Goal: Check status: Check status

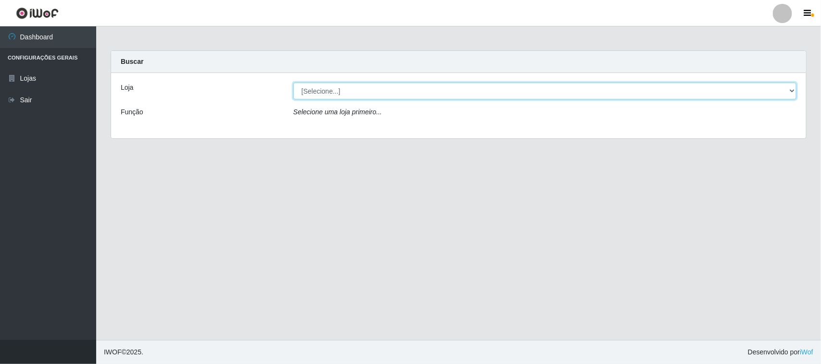
drag, startPoint x: 405, startPoint y: 88, endPoint x: 405, endPoint y: 96, distance: 8.2
click at [405, 88] on select "[Selecione...] Hiper Queiroz - [GEOGRAPHIC_DATA][PERSON_NAME]" at bounding box center [544, 91] width 503 height 17
select select "515"
click at [293, 83] on select "[Selecione...] Hiper Queiroz - [GEOGRAPHIC_DATA][PERSON_NAME]" at bounding box center [544, 91] width 503 height 17
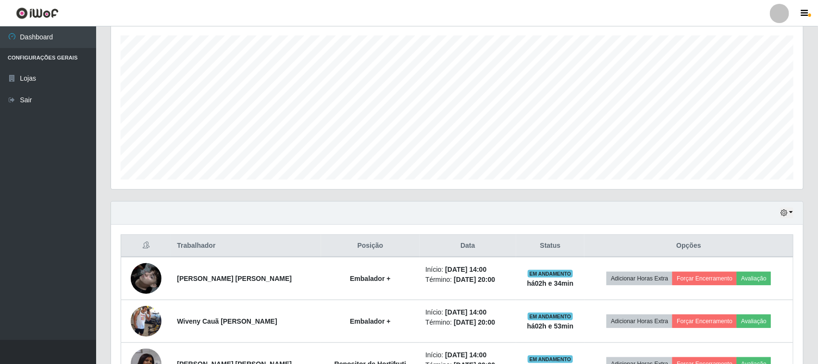
scroll to position [155, 0]
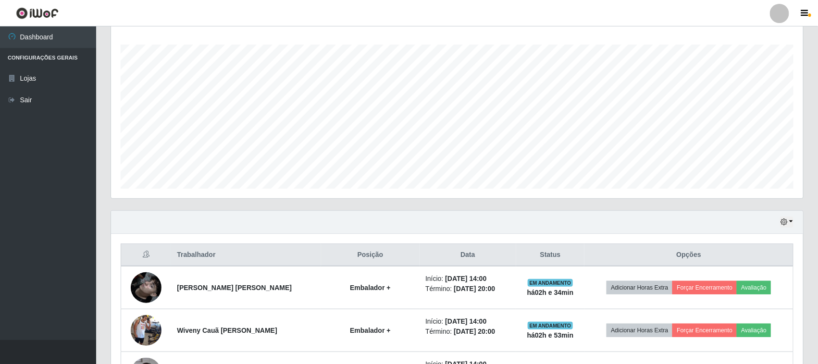
click at [790, 216] on div "Hoje 1 dia 3 dias 1 Semana Não encerrados" at bounding box center [457, 222] width 692 height 23
click at [785, 231] on div "Hoje 1 dia 3 dias 1 Semana Não encerrados" at bounding box center [457, 222] width 692 height 23
click at [784, 225] on icon "button" at bounding box center [784, 222] width 7 height 7
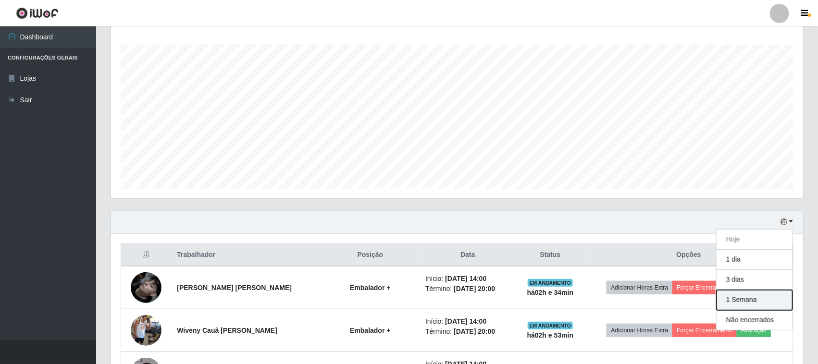
click at [741, 307] on button "1 Semana" at bounding box center [755, 300] width 76 height 20
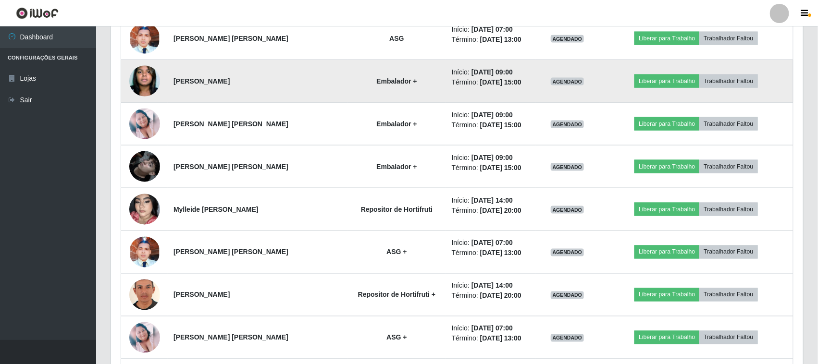
scroll to position [515, 0]
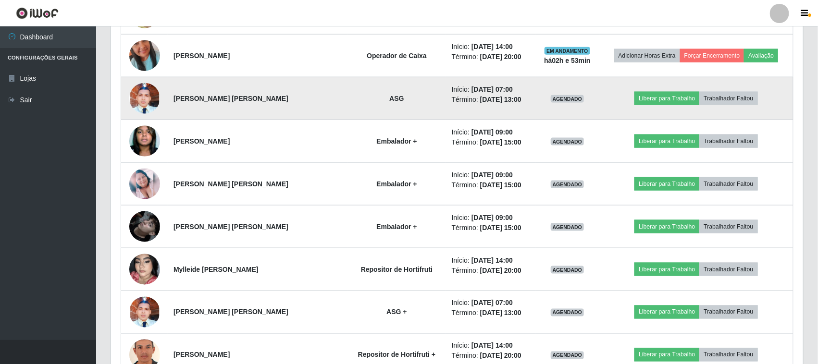
click at [143, 100] on img at bounding box center [144, 98] width 31 height 68
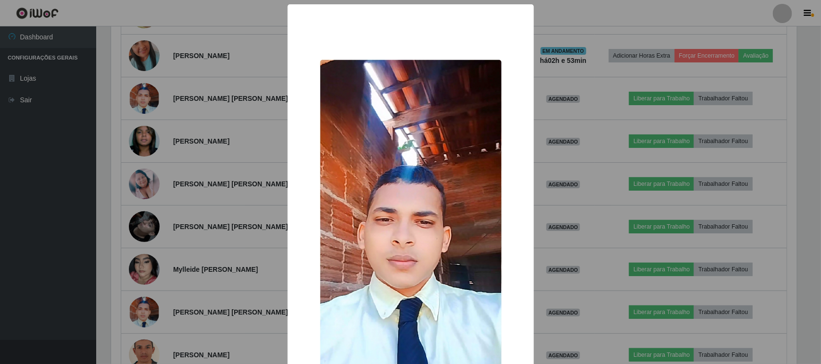
click at [209, 121] on div "× OK Cancel" at bounding box center [410, 182] width 821 height 364
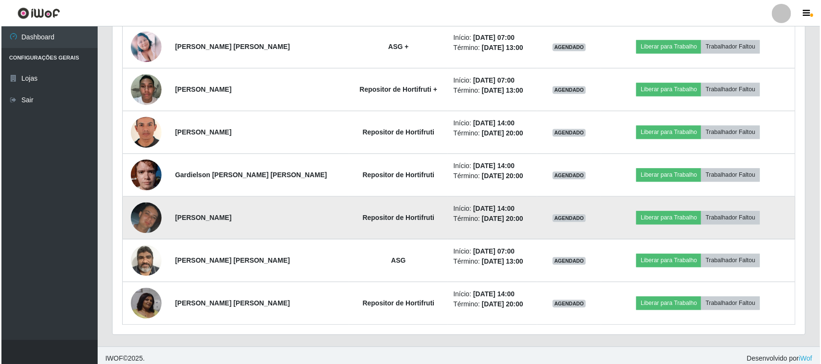
scroll to position [876, 0]
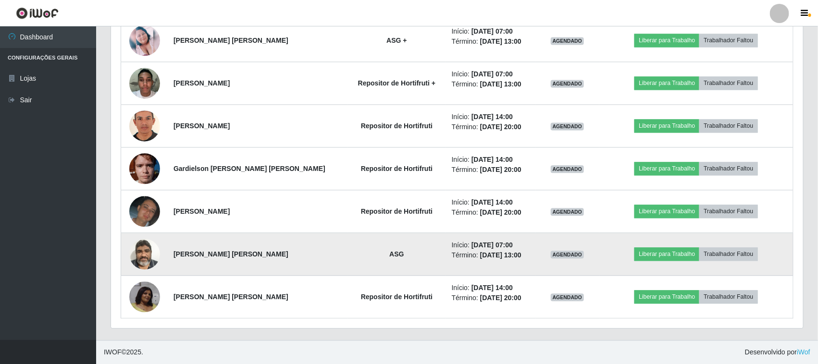
click at [138, 249] on img at bounding box center [144, 254] width 31 height 41
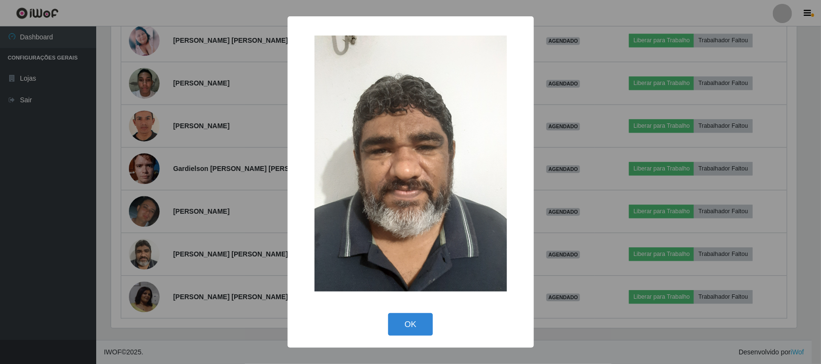
click at [232, 215] on div "× OK Cancel" at bounding box center [410, 182] width 821 height 364
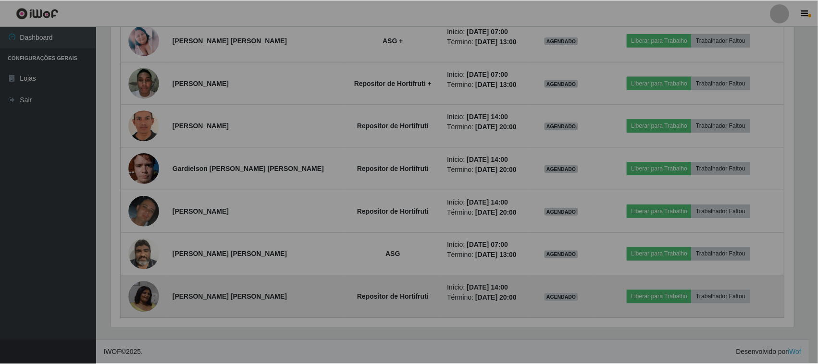
scroll to position [200, 692]
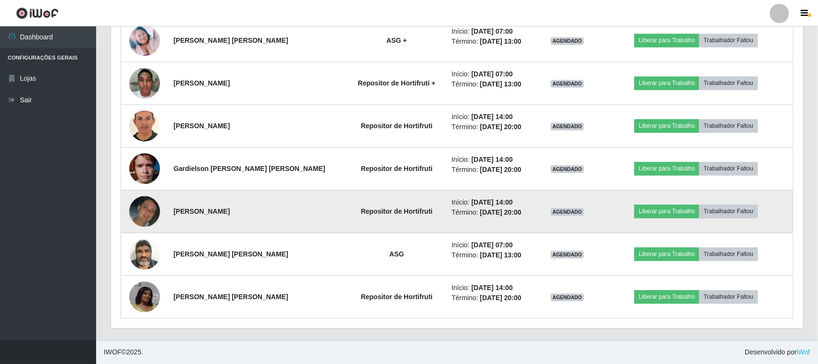
click at [149, 215] on img at bounding box center [144, 211] width 31 height 31
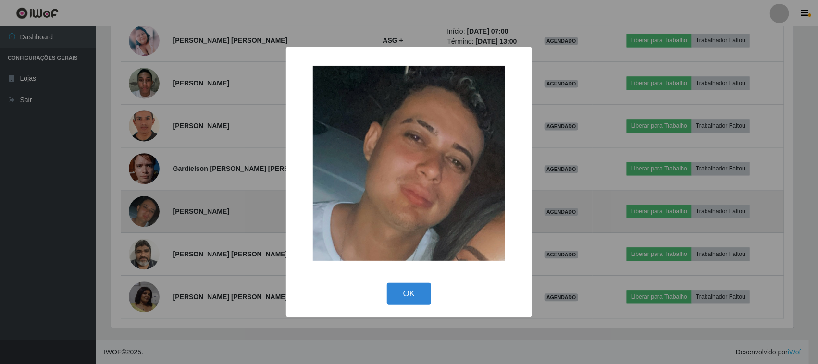
scroll to position [200, 686]
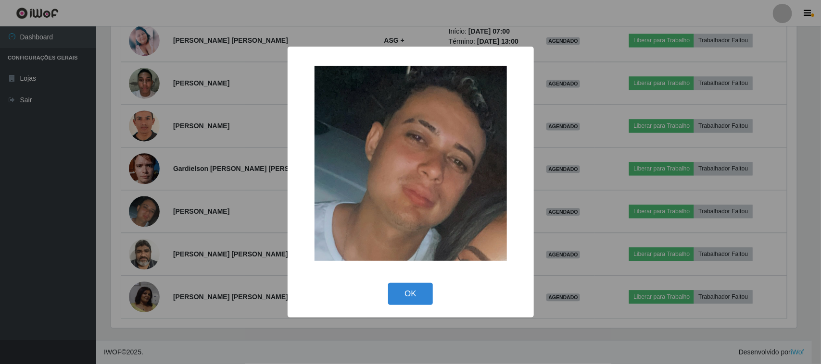
click at [191, 175] on div "× OK Cancel" at bounding box center [410, 182] width 821 height 364
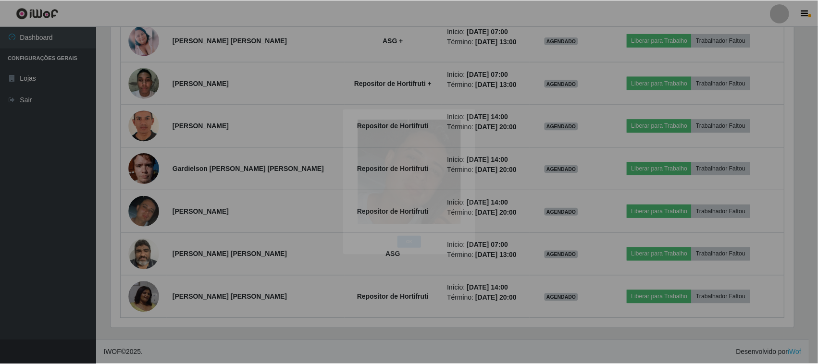
scroll to position [200, 692]
